Goal: Find specific page/section: Find specific page/section

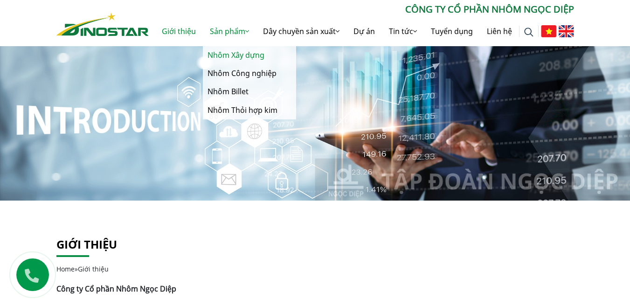
click at [235, 57] on link "Nhôm Xây dựng" at bounding box center [249, 55] width 93 height 18
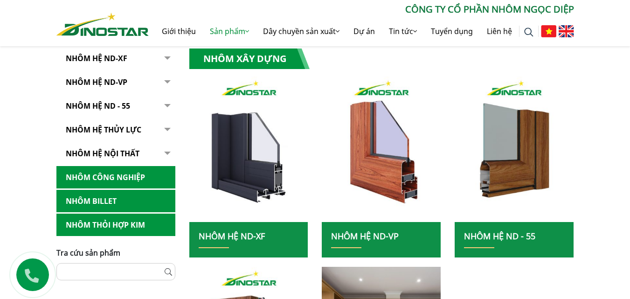
scroll to position [233, 0]
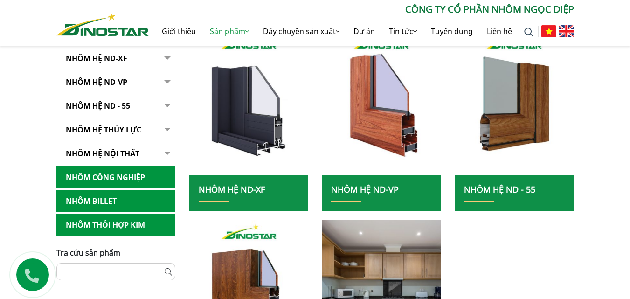
click at [167, 105] on button "button" at bounding box center [166, 106] width 19 height 23
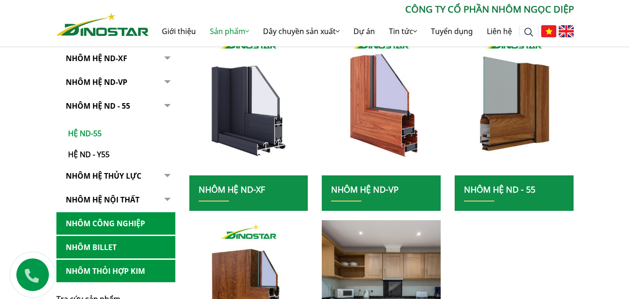
click at [100, 134] on link "Hệ ND-55" at bounding box center [118, 128] width 114 height 21
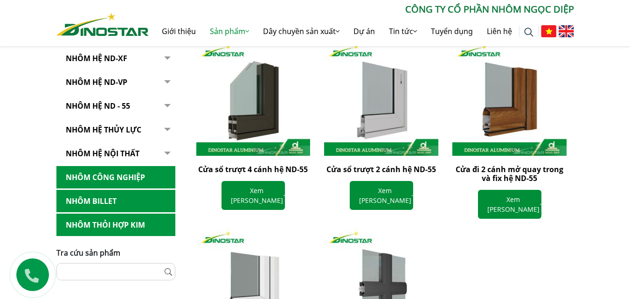
scroll to position [419, 0]
